Goal: Entertainment & Leisure: Consume media (video, audio)

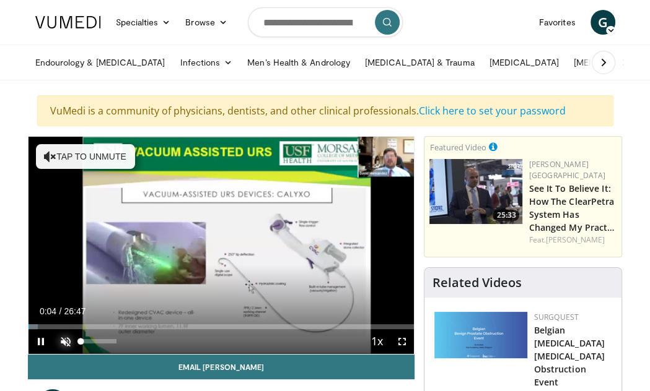
click at [66, 339] on span "Video Player" at bounding box center [65, 341] width 25 height 25
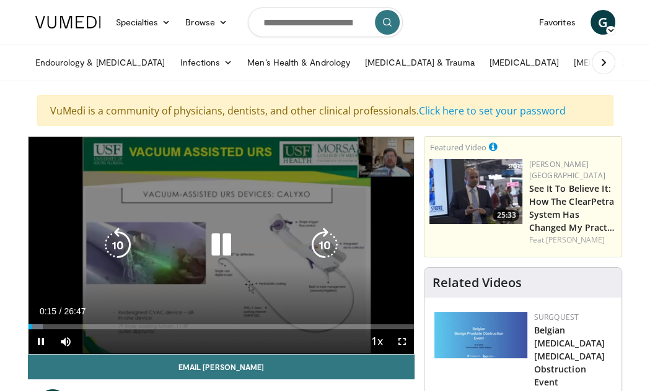
click at [346, 298] on div "10 seconds Tap to unmute" at bounding box center [221, 245] width 386 height 217
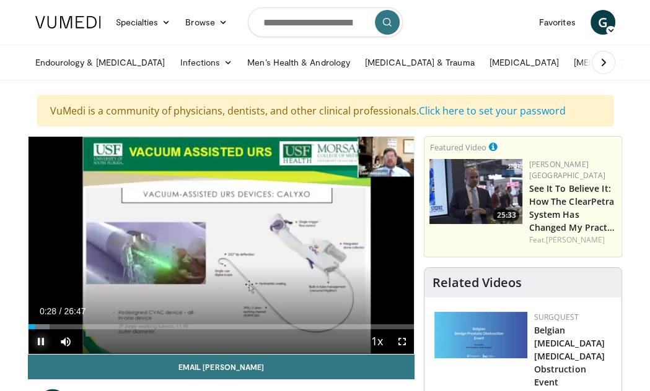
click at [38, 341] on span "Video Player" at bounding box center [40, 341] width 25 height 25
